Goal: Navigation & Orientation: Go to known website

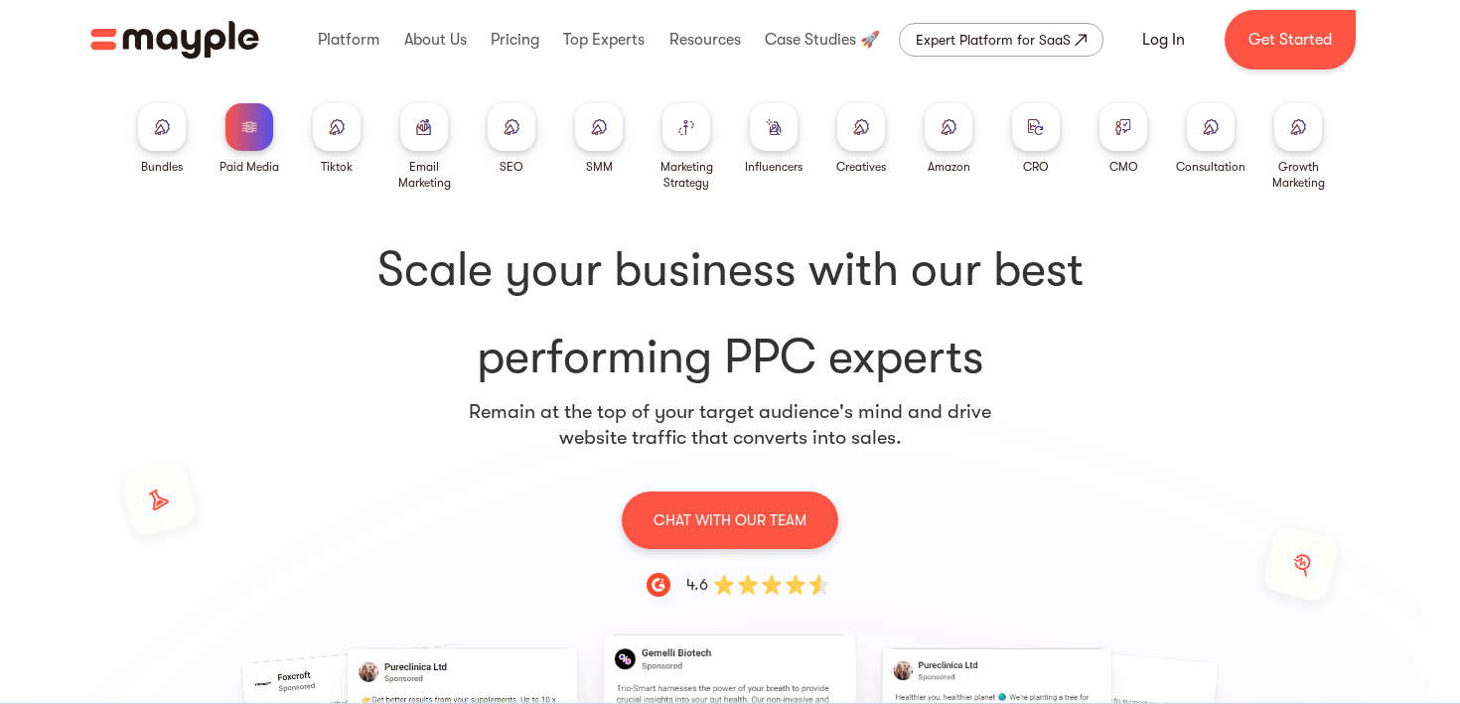
click at [705, 345] on h1 "Scale your business with our best performing PPC experts" at bounding box center [730, 313] width 1208 height 151
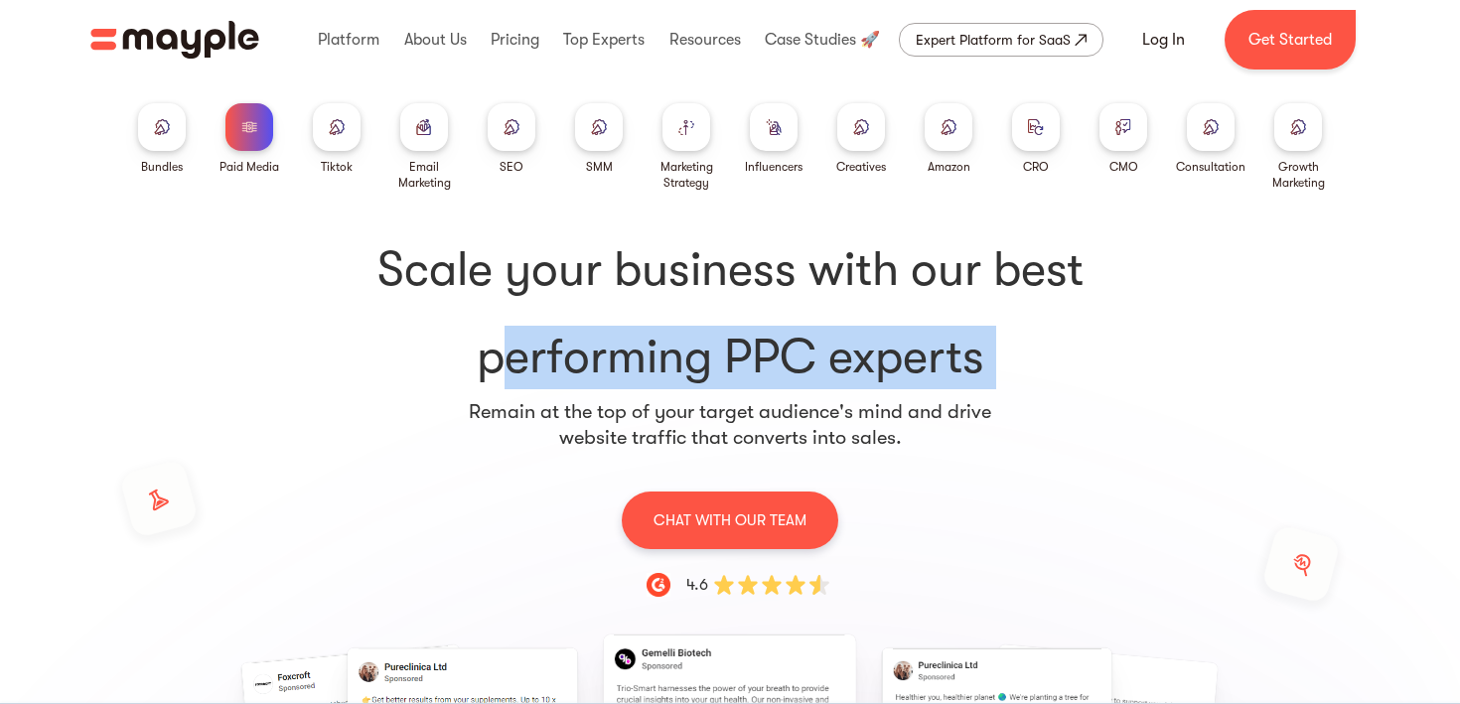
click at [705, 345] on h1 "Scale your business with our best performing PPC experts" at bounding box center [730, 313] width 1208 height 151
click at [176, 54] on img "home" at bounding box center [174, 40] width 169 height 38
